Goal: Navigation & Orientation: Find specific page/section

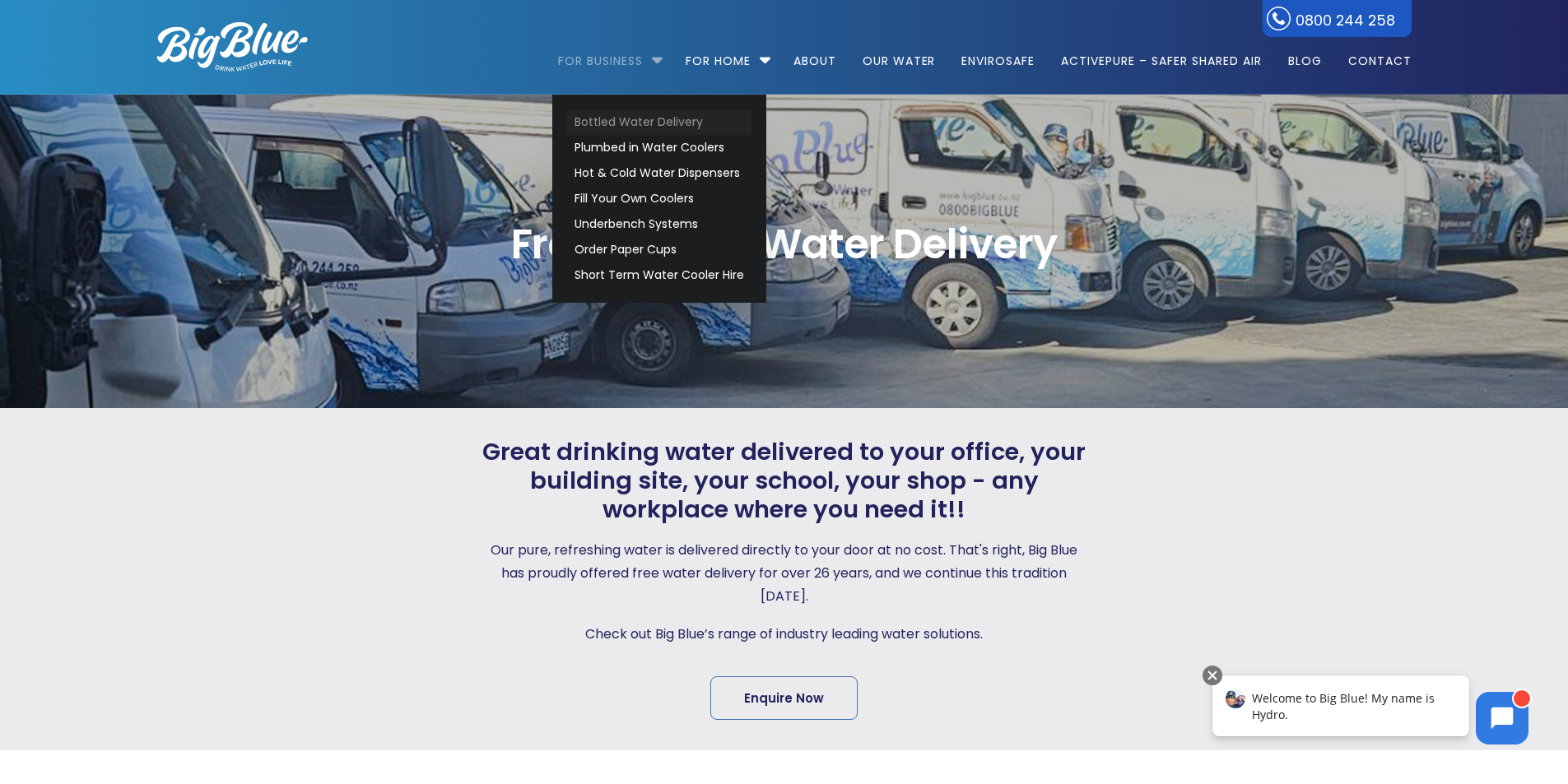
click at [615, 118] on link "Bottled Water Delivery" at bounding box center [659, 122] width 184 height 25
click at [609, 146] on link "Plumbed in Water Coolers" at bounding box center [659, 147] width 184 height 25
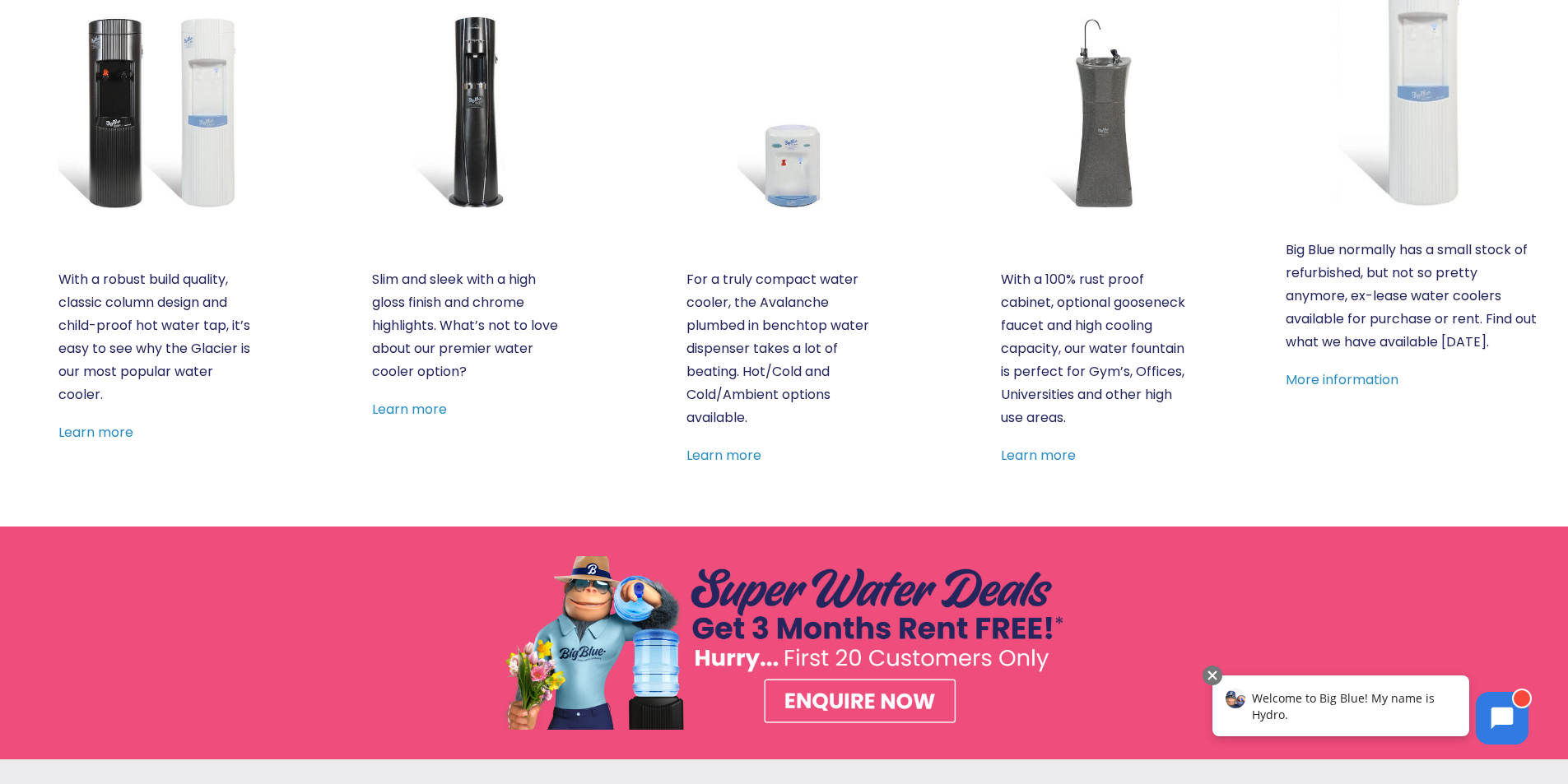
scroll to position [666, 0]
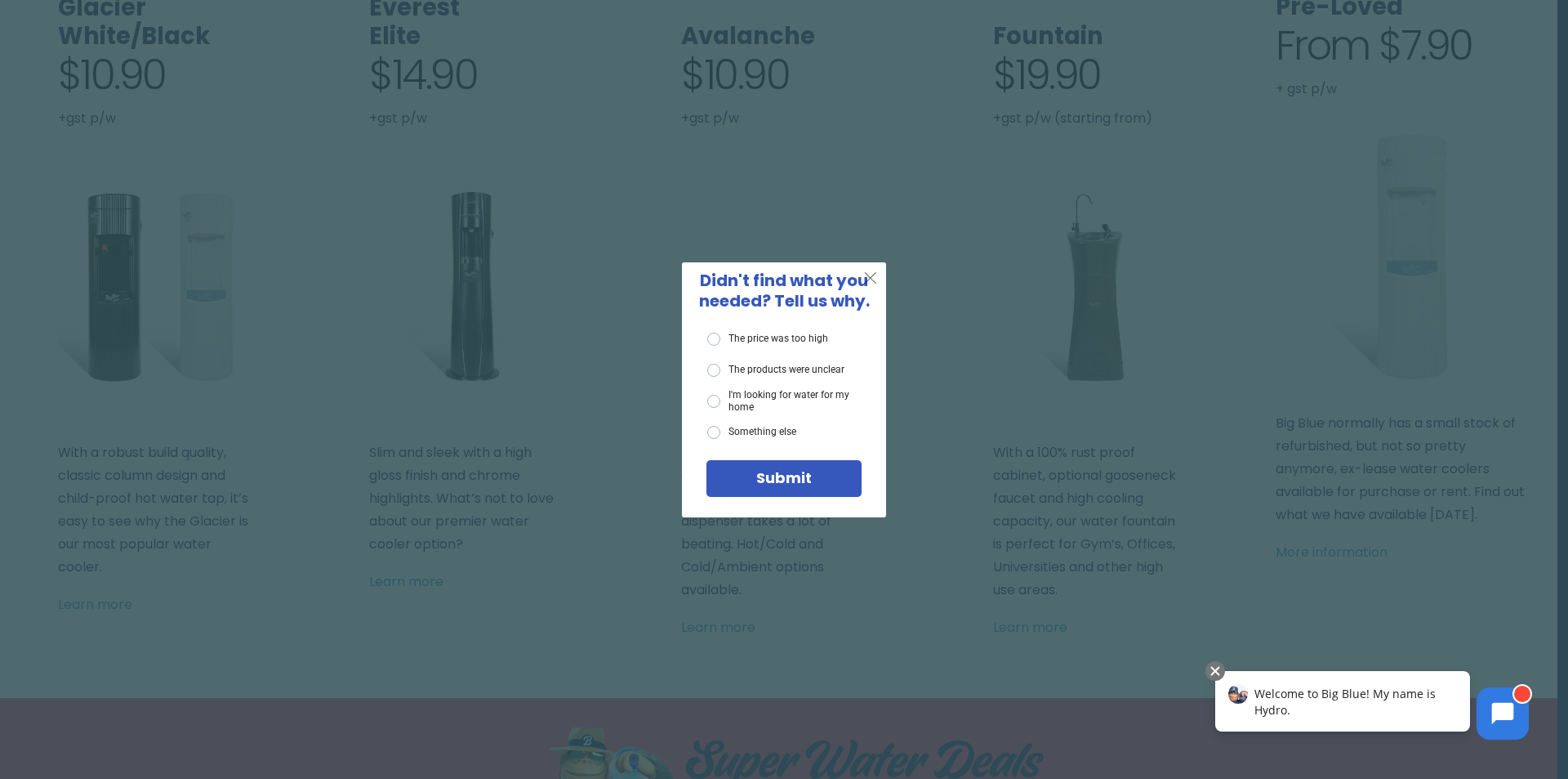
click at [869, 273] on span "X" at bounding box center [870, 276] width 14 height 20
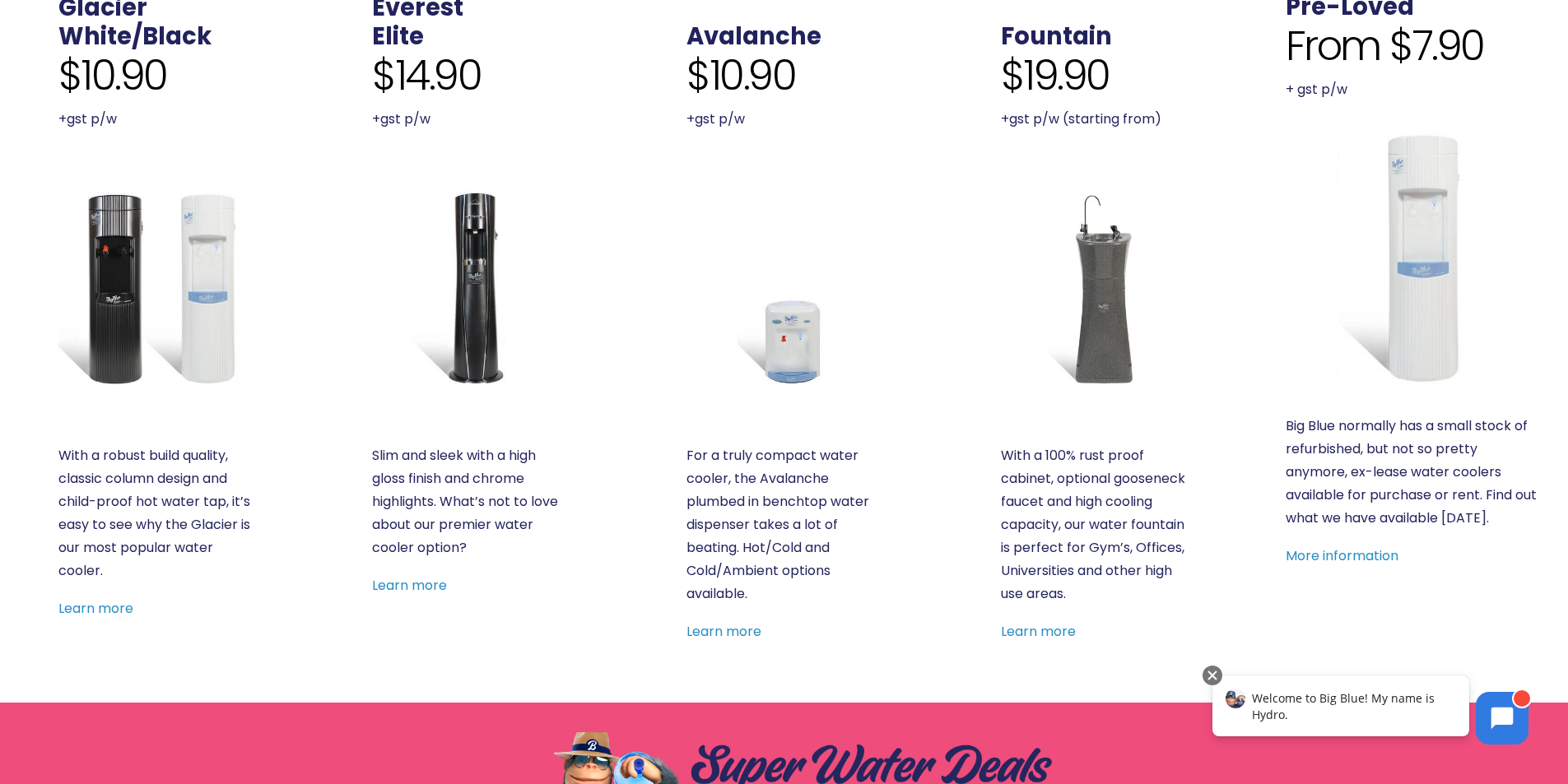
scroll to position [0, 0]
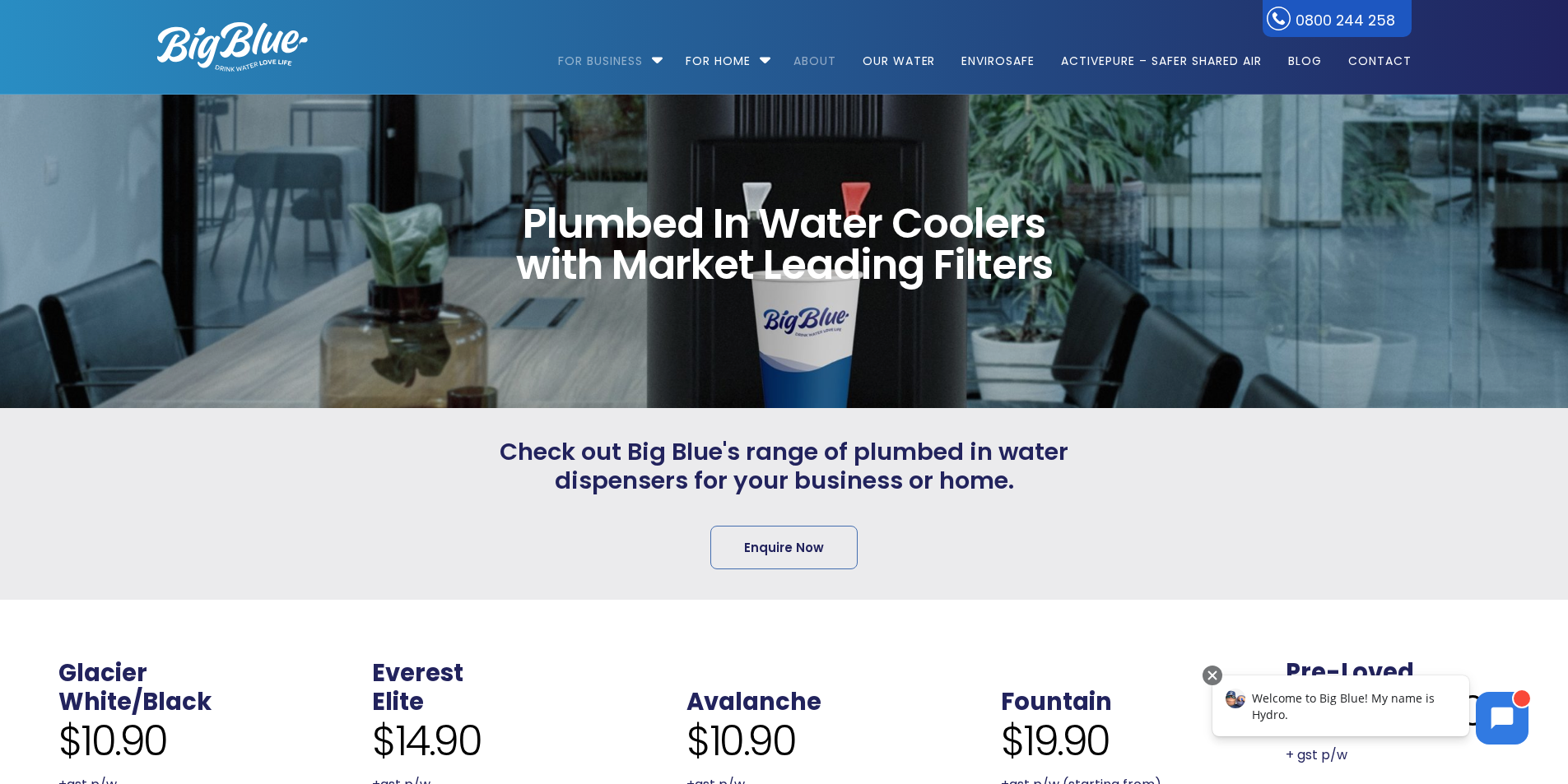
click at [816, 54] on link "About" at bounding box center [815, 52] width 66 height 106
